Goal: Navigation & Orientation: Find specific page/section

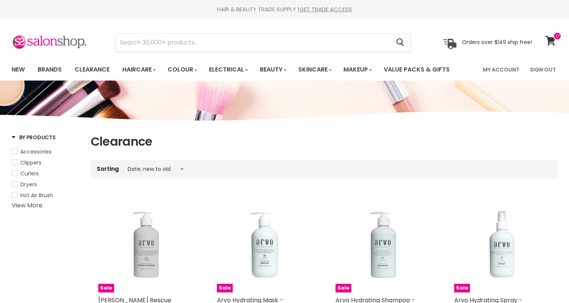
select select "created-descending"
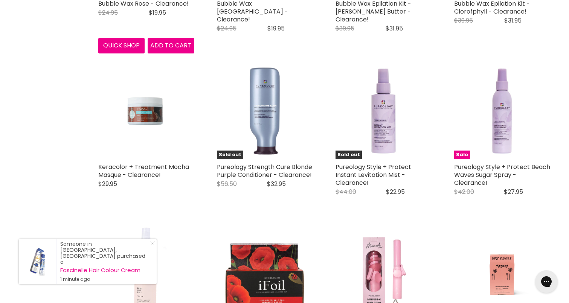
scroll to position [1584, 0]
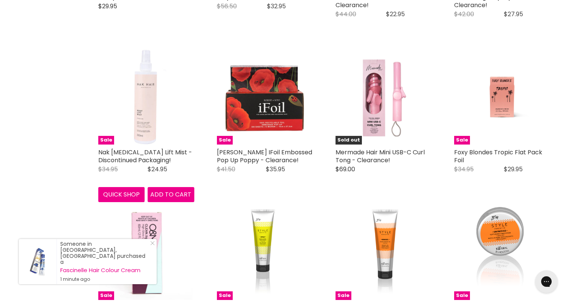
scroll to position [1751, 0]
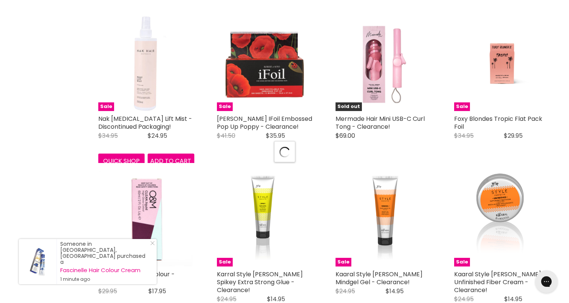
select select "created-descending"
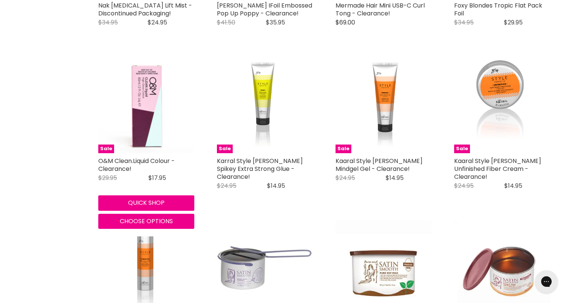
scroll to position [1865, 0]
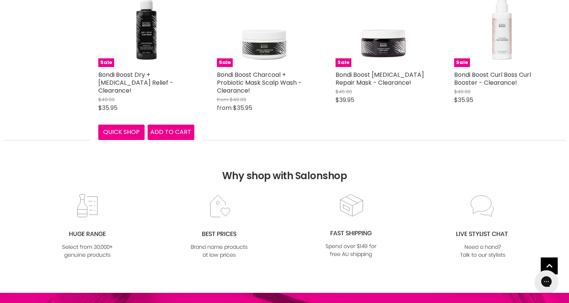
select select "created-descending"
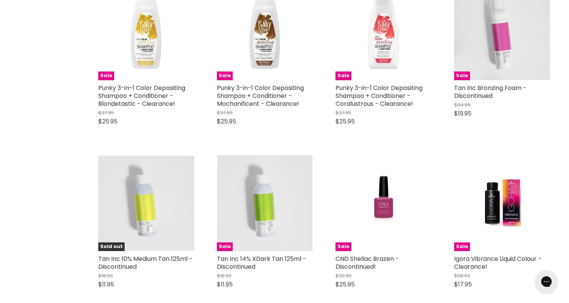
scroll to position [5968, 0]
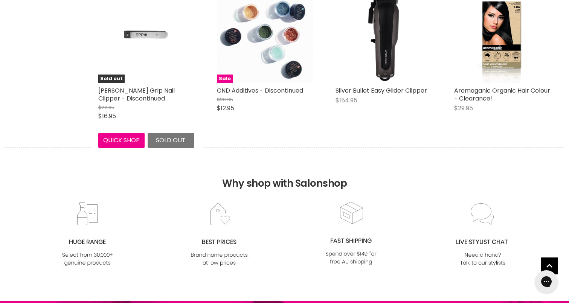
select select "created-descending"
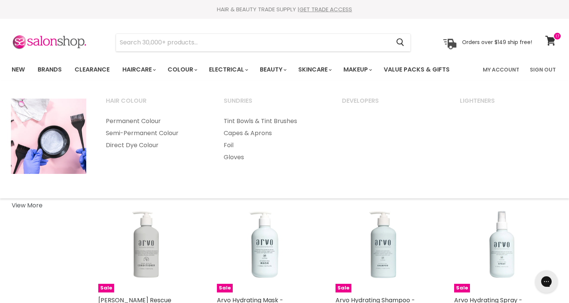
scroll to position [0, 0]
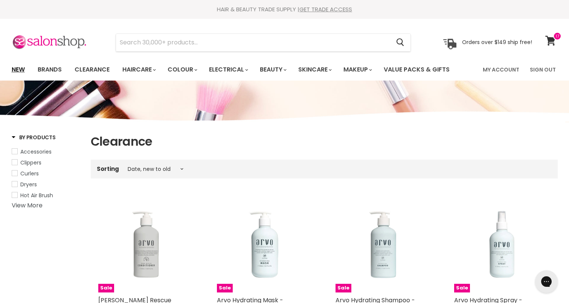
click at [17, 68] on link "New" at bounding box center [18, 70] width 24 height 16
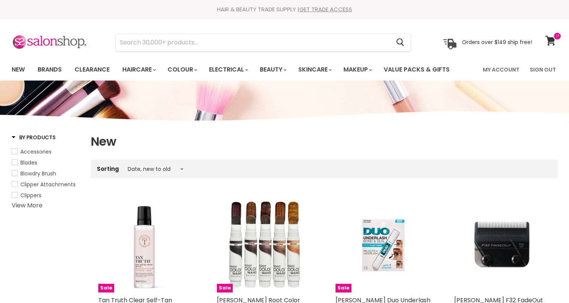
select select "created-descending"
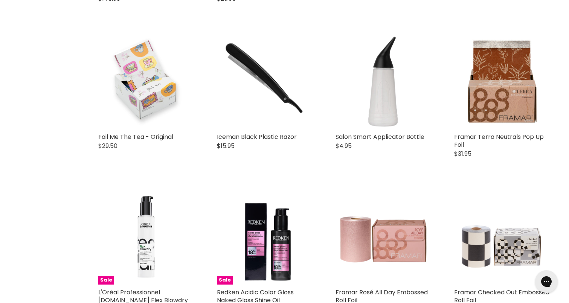
scroll to position [1659, 0]
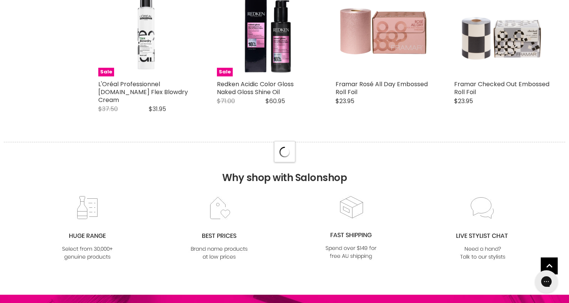
select select "created-descending"
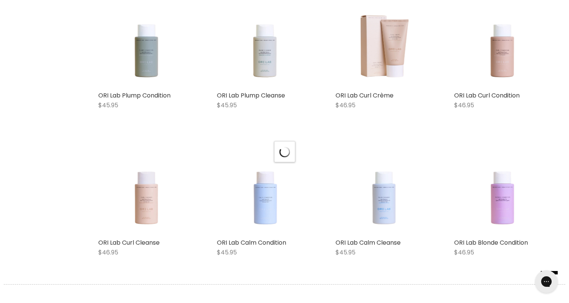
scroll to position [3649, 0]
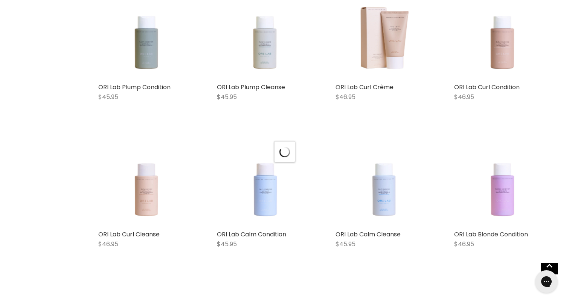
select select "created-descending"
